Goal: Information Seeking & Learning: Learn about a topic

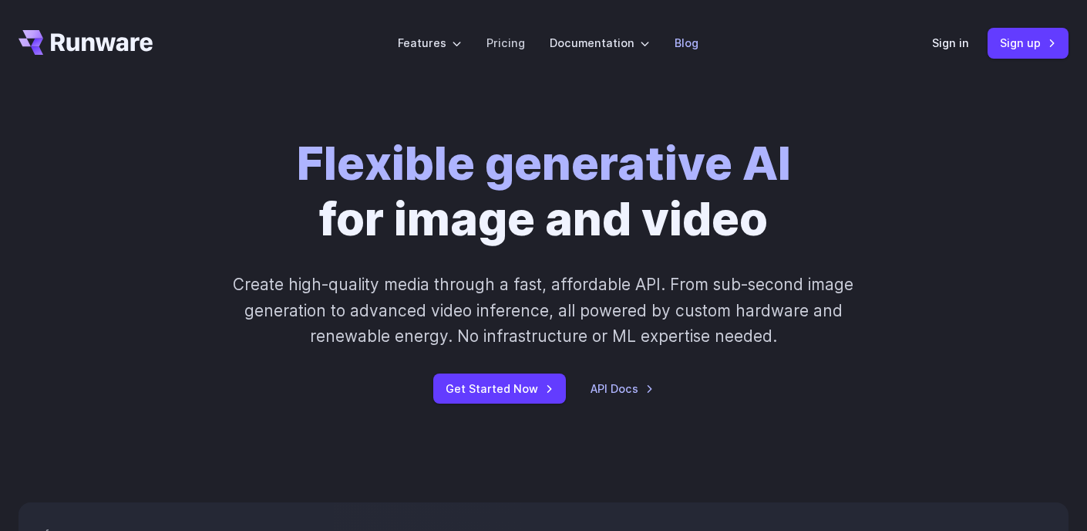
click at [671, 46] on li "Blog" at bounding box center [686, 43] width 49 height 42
click at [676, 45] on link "Blog" at bounding box center [687, 43] width 24 height 18
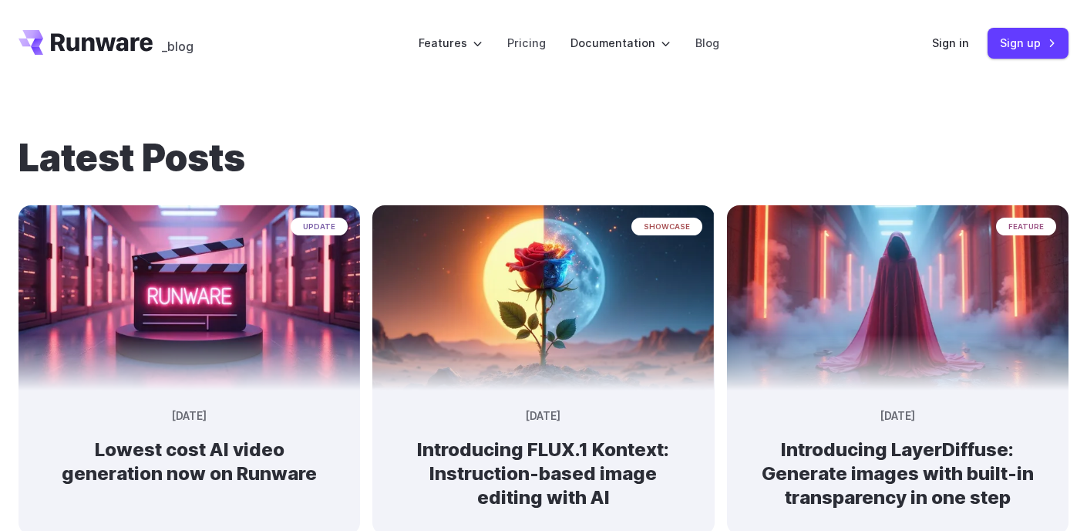
click at [115, 39] on icon "Go to /" at bounding box center [86, 42] width 134 height 25
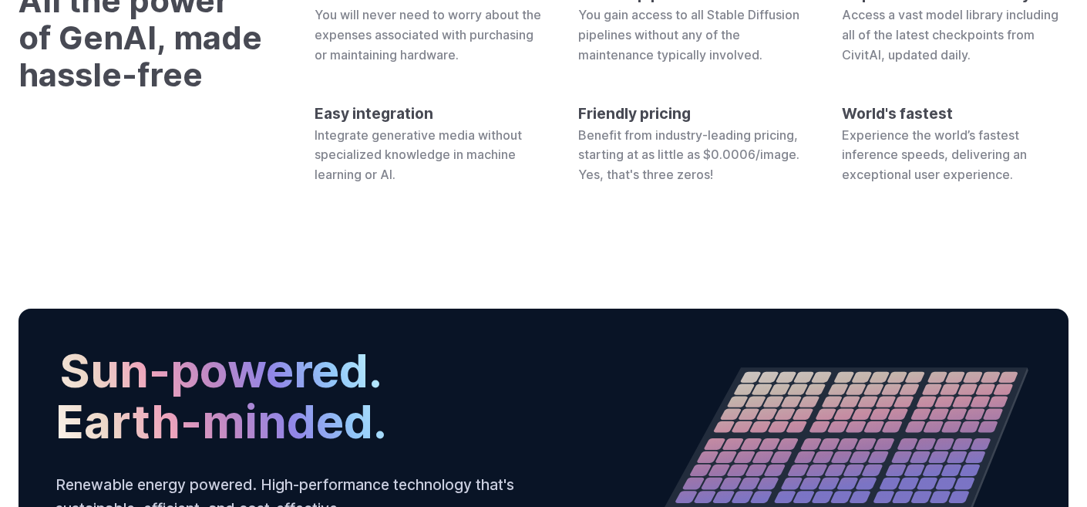
scroll to position [5851, 0]
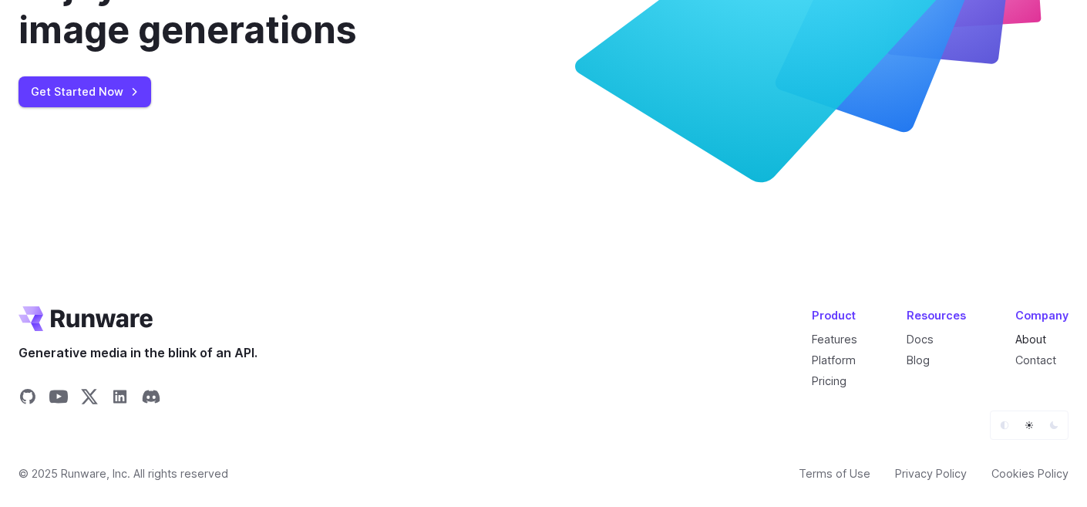
click at [1039, 336] on link "About" at bounding box center [1031, 338] width 31 height 13
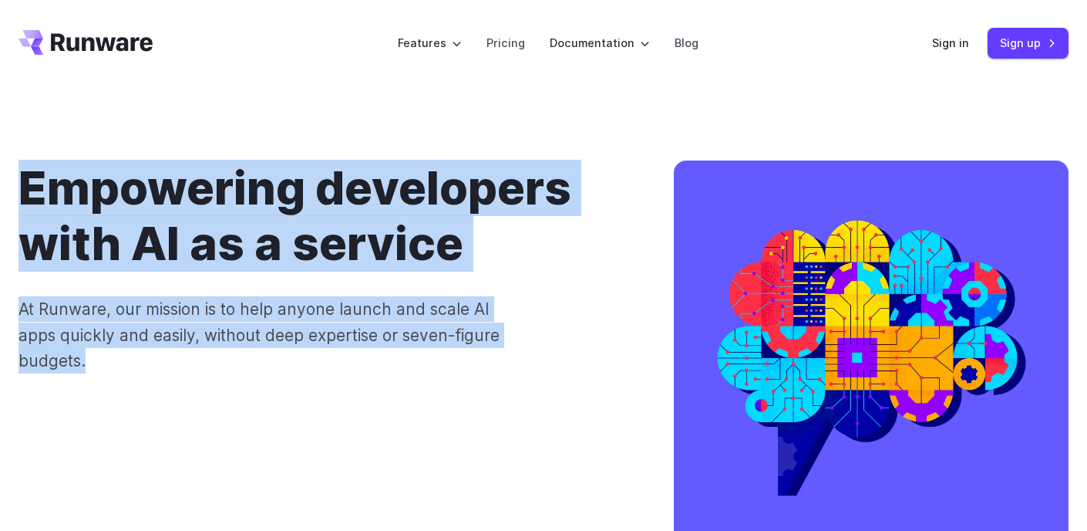
drag, startPoint x: 16, startPoint y: 176, endPoint x: 168, endPoint y: 382, distance: 255.9
click at [169, 382] on div "Empowering developers with AI as a service At Runware, our mission is to help a…" at bounding box center [543, 360] width 1087 height 401
copy div "Empowering developers with AI as a service At Runware, our mission is to help a…"
